Goal: Find specific fact: Find specific fact

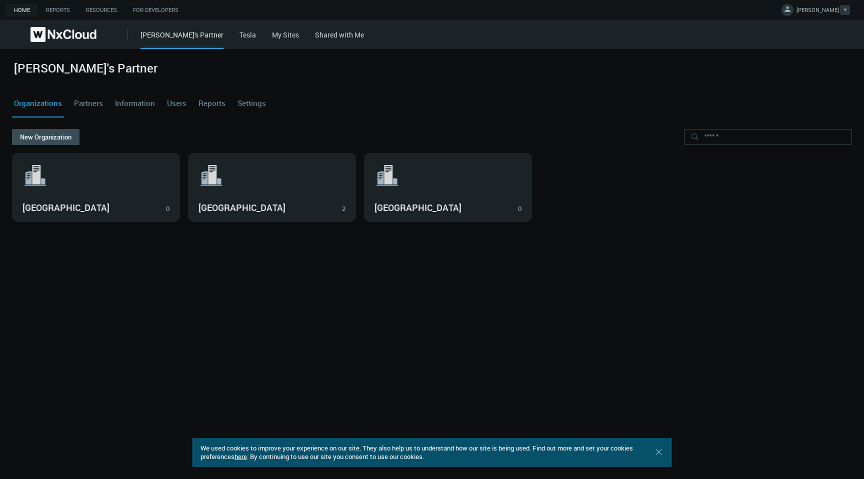
click at [821, 10] on span "[PERSON_NAME]" at bounding box center [818, 12] width 43 height 12
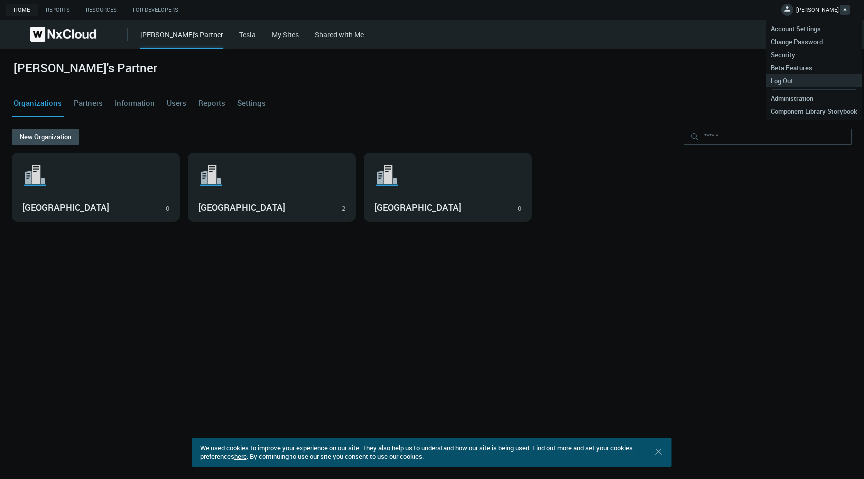
click at [799, 85] on link "Log Out" at bounding box center [814, 81] width 97 height 13
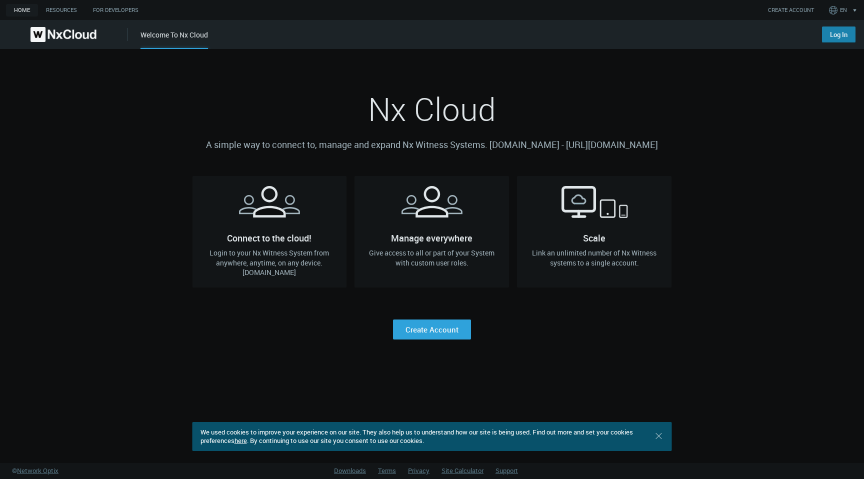
click at [842, 30] on link "Log In" at bounding box center [839, 35] width 34 height 16
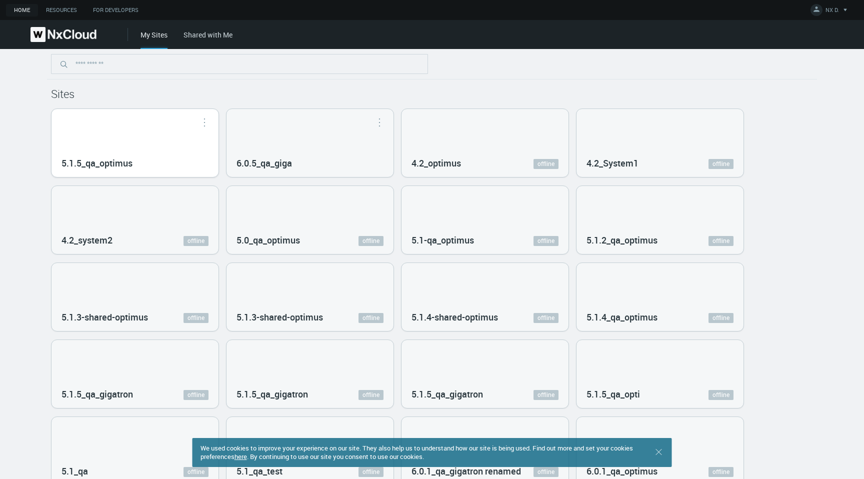
click at [155, 142] on div "5.1.5_qa_optimus" at bounding box center [135, 143] width 167 height 68
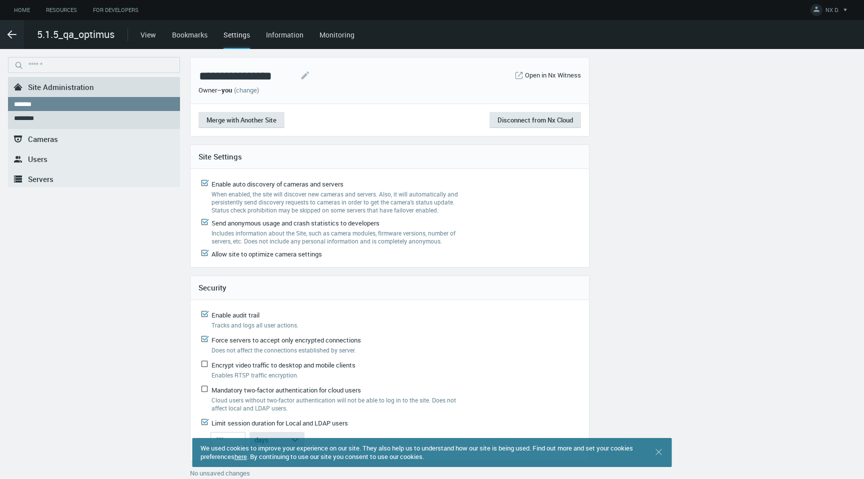
click at [68, 183] on link ".st0{fill-rule:evenodd;clip-rule:evenodd;fill:#2B383F;} Servers" at bounding box center [94, 179] width 172 height 20
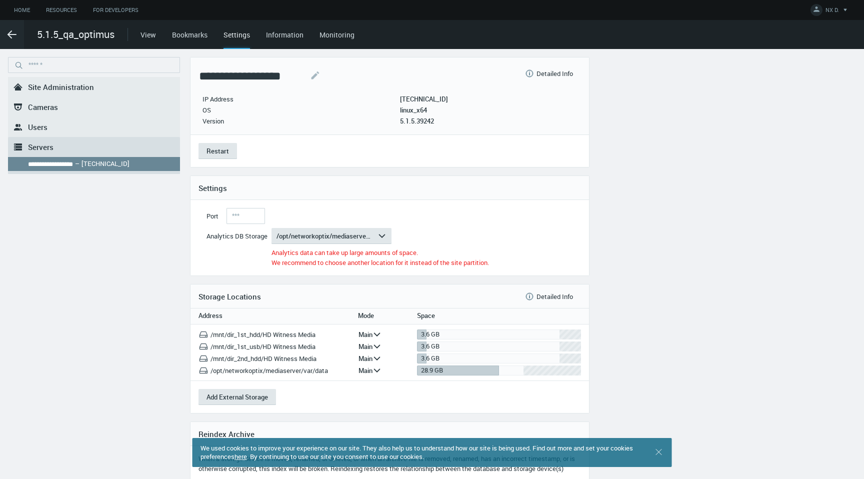
drag, startPoint x: 461, startPoint y: 101, endPoint x: 403, endPoint y: 102, distance: 58.5
click at [403, 102] on header "**********" at bounding box center [390, 96] width 383 height 61
copy div "172.20.20.138"
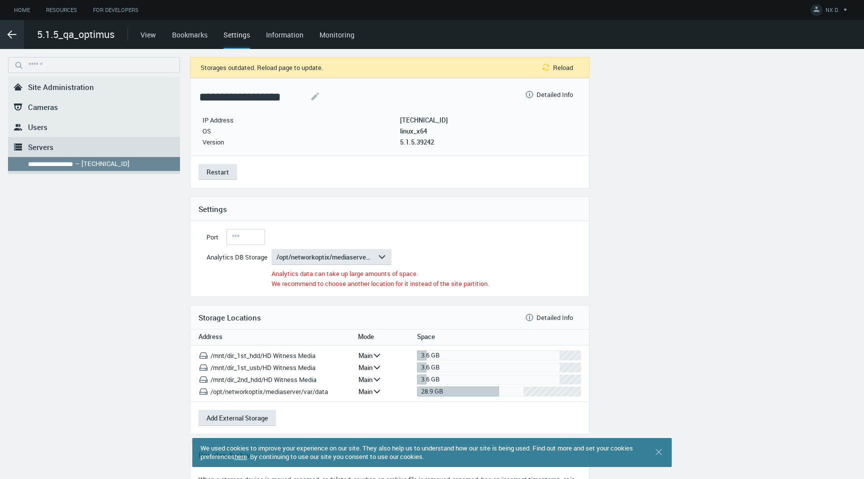
click at [6, 36] on icon ".arrow {fill-rule:evenodd;clip-rule:evenodd;fill:none;stroke:var(--btn-arrow-co…" at bounding box center [12, 35] width 12 height 12
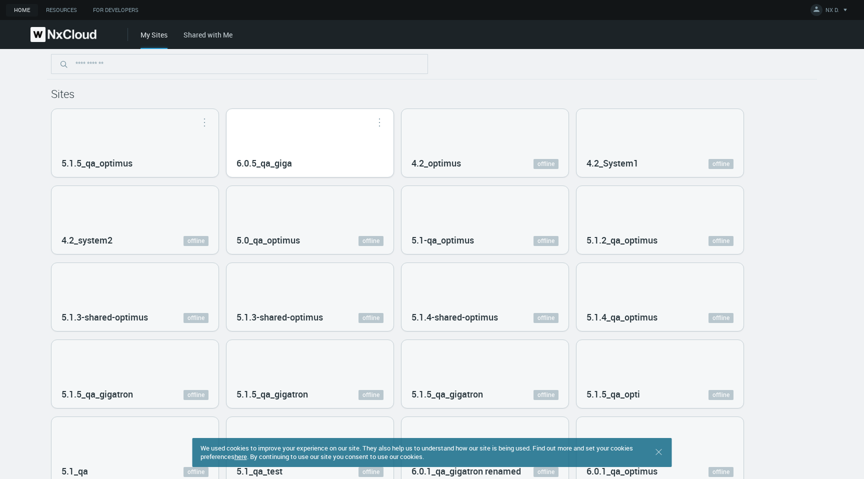
click at [327, 129] on div "6.0.5_qa_giga" at bounding box center [310, 143] width 167 height 68
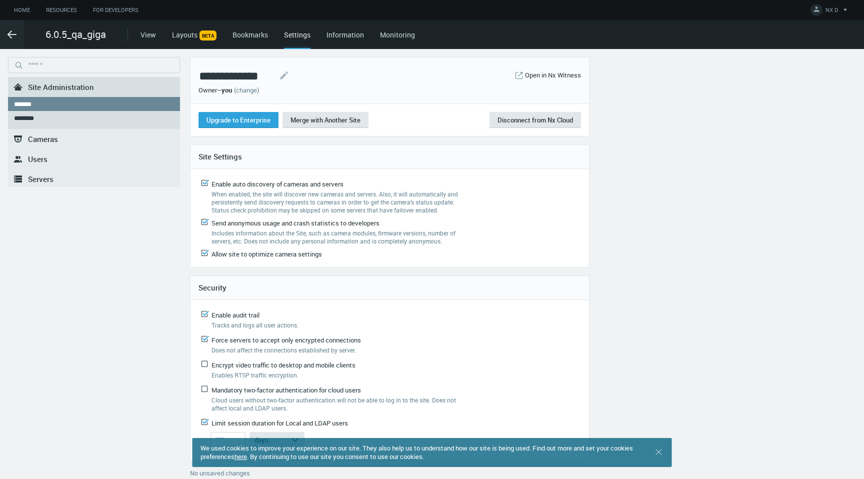
click at [47, 178] on span "Servers" at bounding box center [41, 179] width 26 height 10
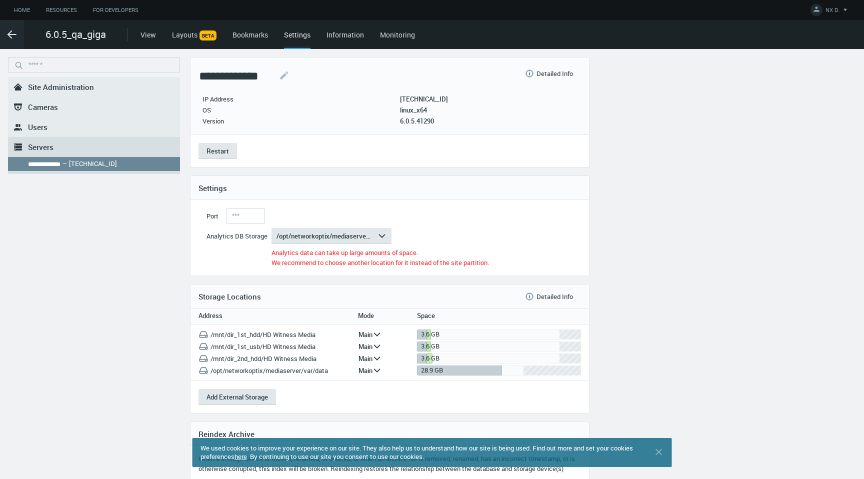
click at [430, 99] on p "172.20.55.190" at bounding box center [424, 99] width 48 height 8
copy p "172.20.55.190"
